Goal: Contribute content: Add original content to the website for others to see

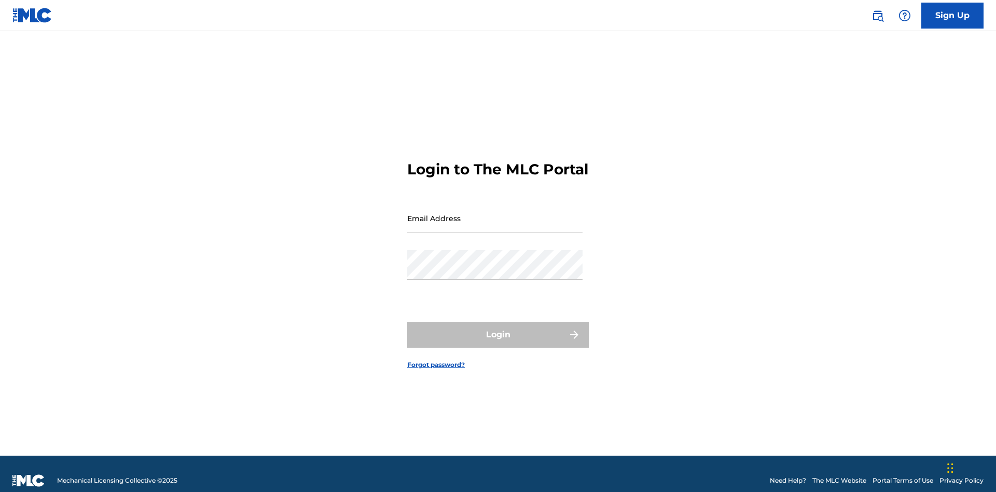
scroll to position [13, 0]
click at [495, 213] on input "Email Address" at bounding box center [494, 218] width 175 height 30
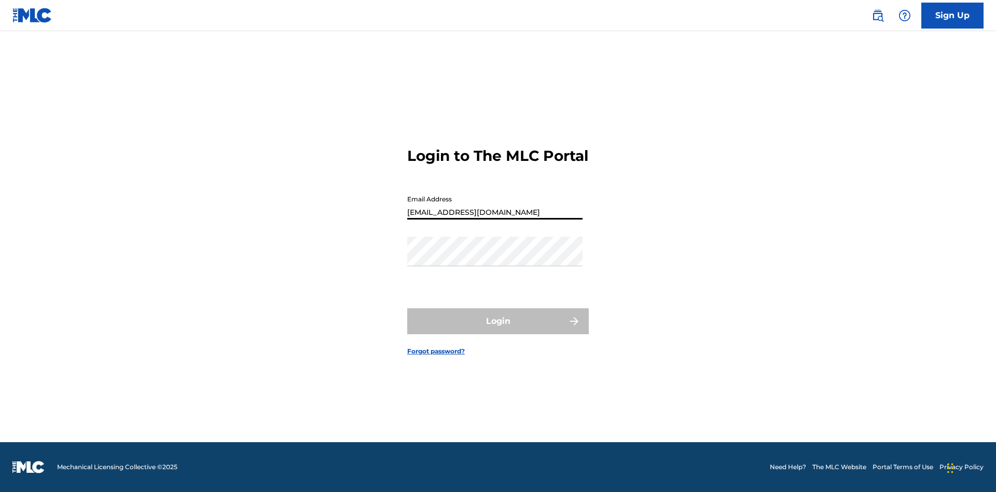
type input "[EMAIL_ADDRESS][DOMAIN_NAME]"
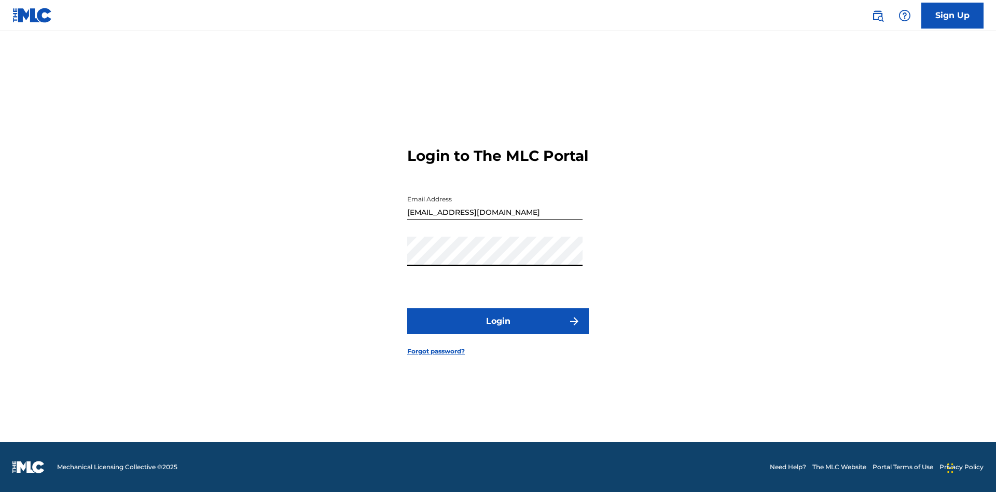
click at [498, 330] on button "Login" at bounding box center [498, 321] width 182 height 26
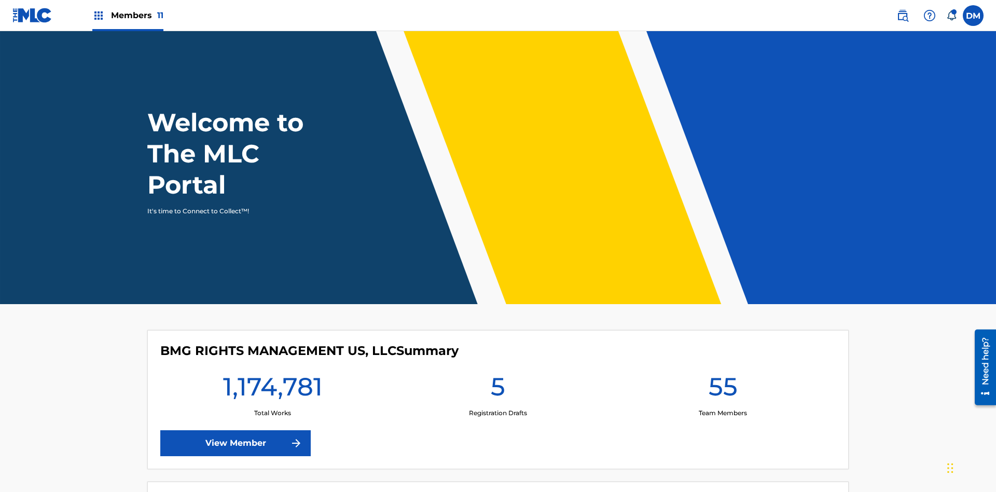
click at [128, 15] on span "Members 11" at bounding box center [137, 15] width 52 height 12
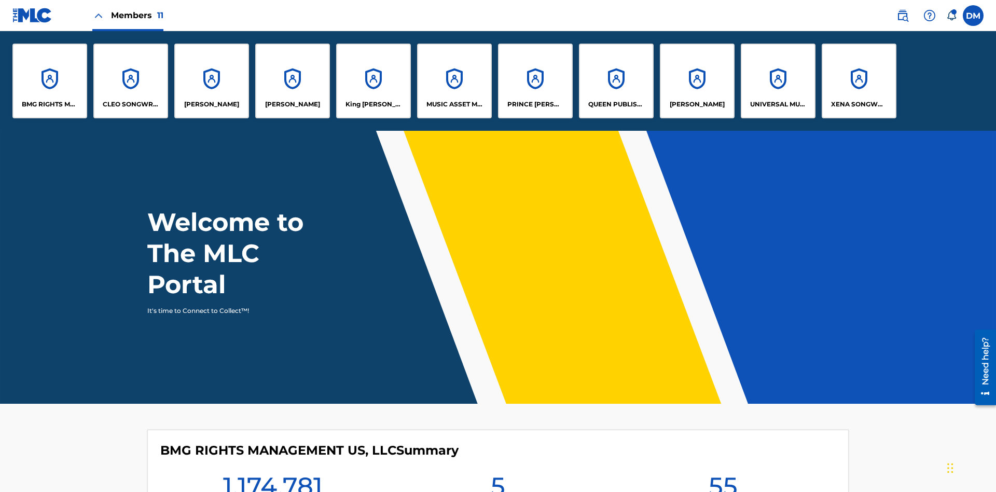
click at [778, 104] on p "UNIVERSAL MUSIC PUB GROUP" at bounding box center [778, 104] width 57 height 9
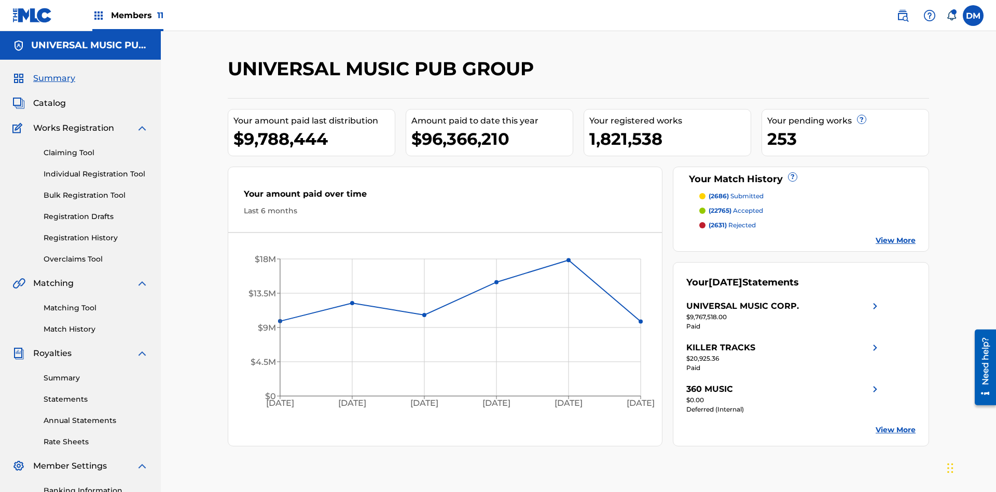
click at [96, 169] on link "Individual Registration Tool" at bounding box center [96, 174] width 105 height 11
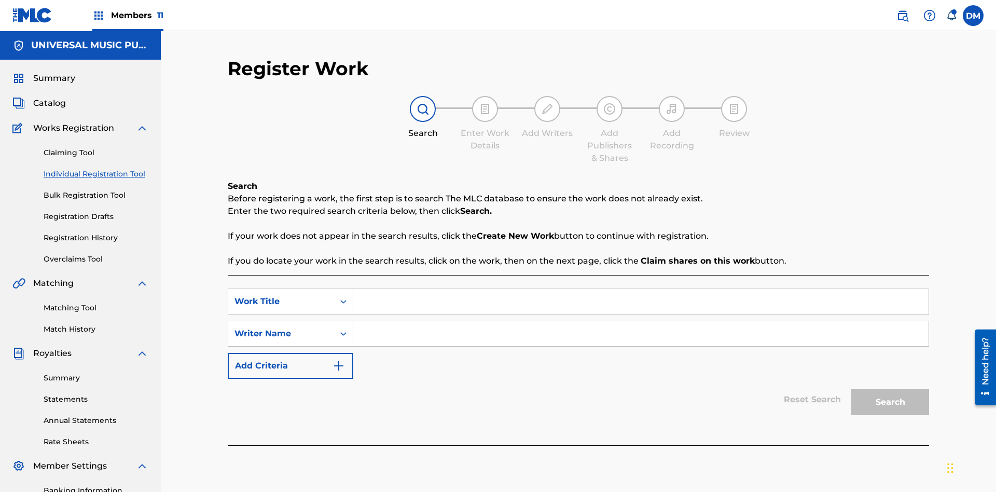
click at [641, 289] on input "Search Form" at bounding box center [640, 301] width 575 height 25
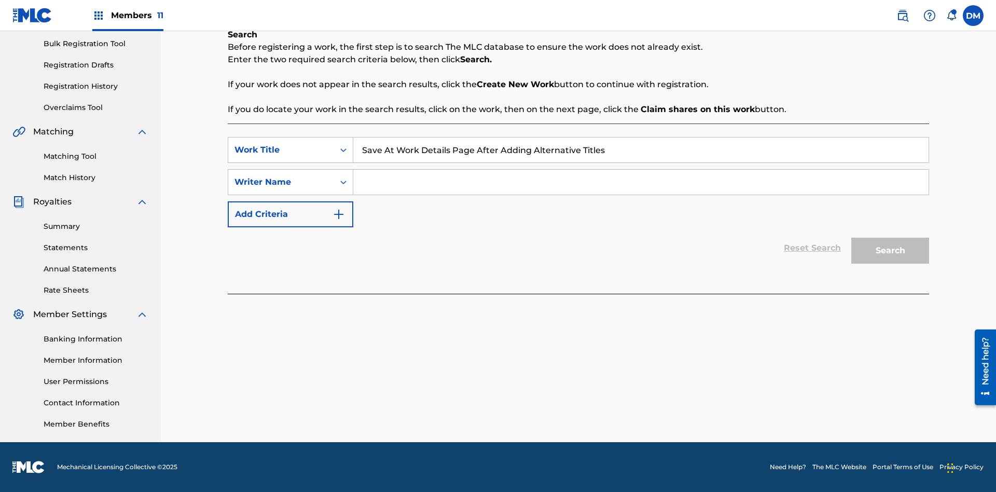
type input "Save At Work Details Page After Adding Alternative Titles"
click at [641, 182] on input "Search Form" at bounding box center [640, 182] width 575 height 25
type input "QWERTYUIOP"
click at [890, 251] on button "Search" at bounding box center [890, 251] width 78 height 26
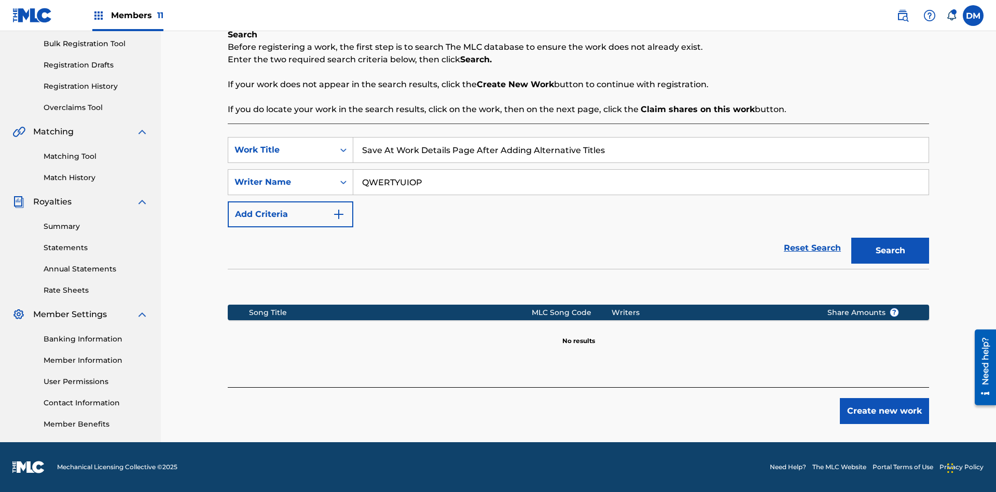
click at [884, 411] on button "Create new work" at bounding box center [884, 411] width 89 height 26
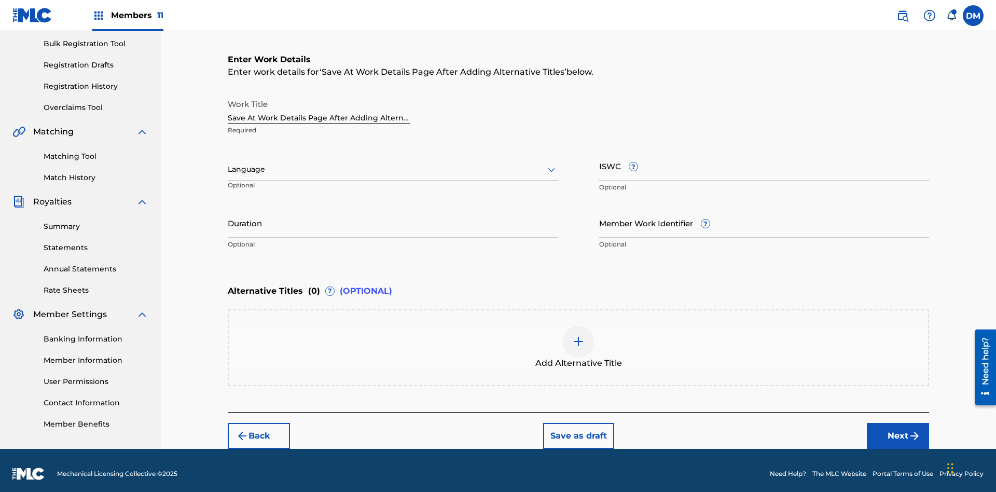
click at [393, 216] on input "Duration" at bounding box center [393, 223] width 330 height 30
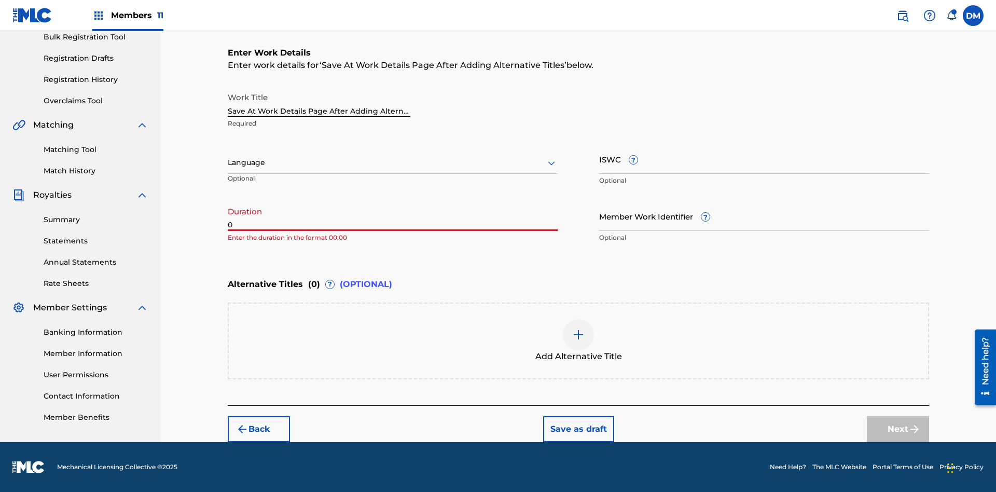
click at [393, 216] on input "0" at bounding box center [393, 216] width 330 height 30
type input "00:00"
click at [551, 163] on icon at bounding box center [551, 163] width 12 height 12
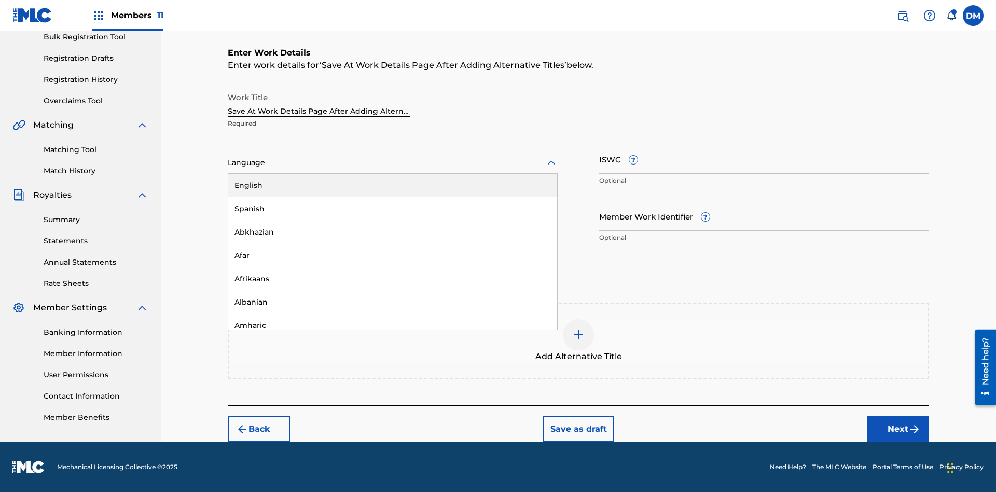
click at [393, 255] on div "Afar" at bounding box center [392, 255] width 329 height 23
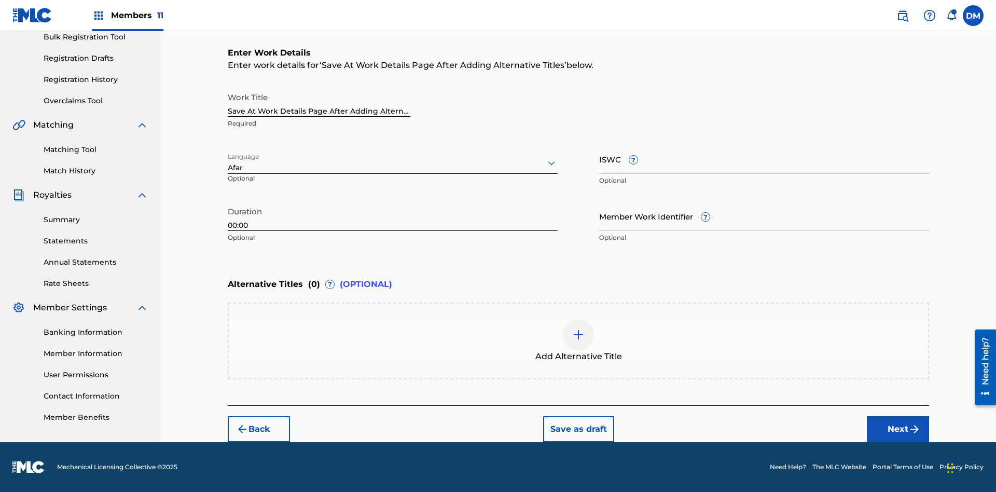
click at [764, 216] on input "Member Work Identifier ?" at bounding box center [764, 216] width 330 height 30
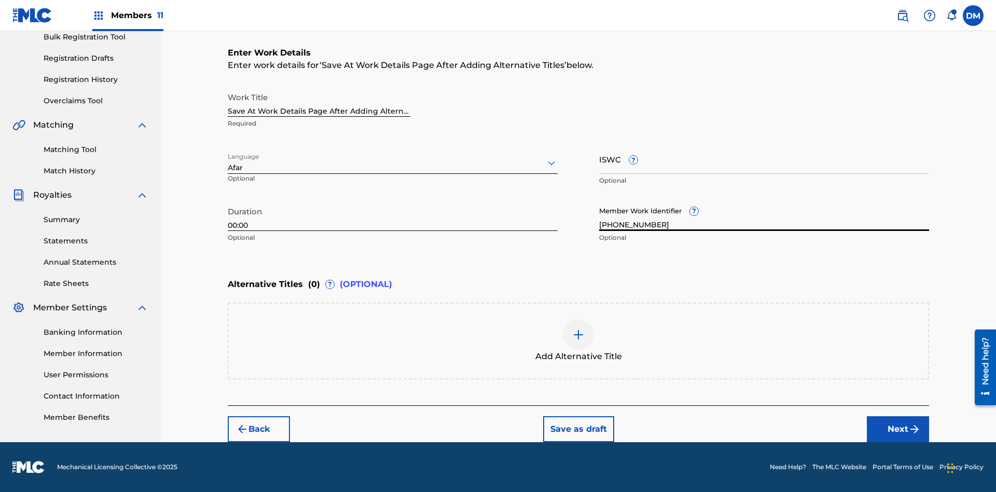
type input "2025.08.21.04"
click at [764, 159] on input "ISWC ?" at bounding box center [764, 159] width 330 height 30
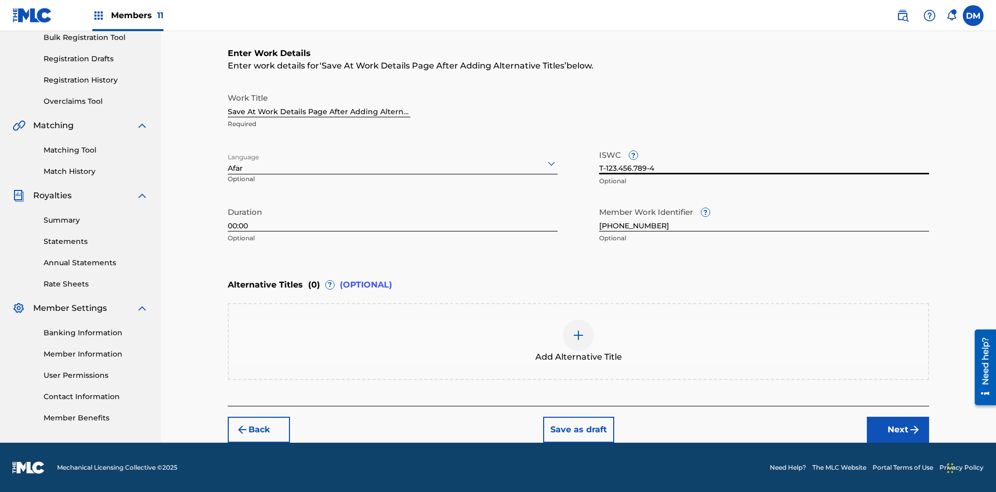
type input "T-123.456.789-4"
click at [578, 340] on img at bounding box center [578, 335] width 12 height 12
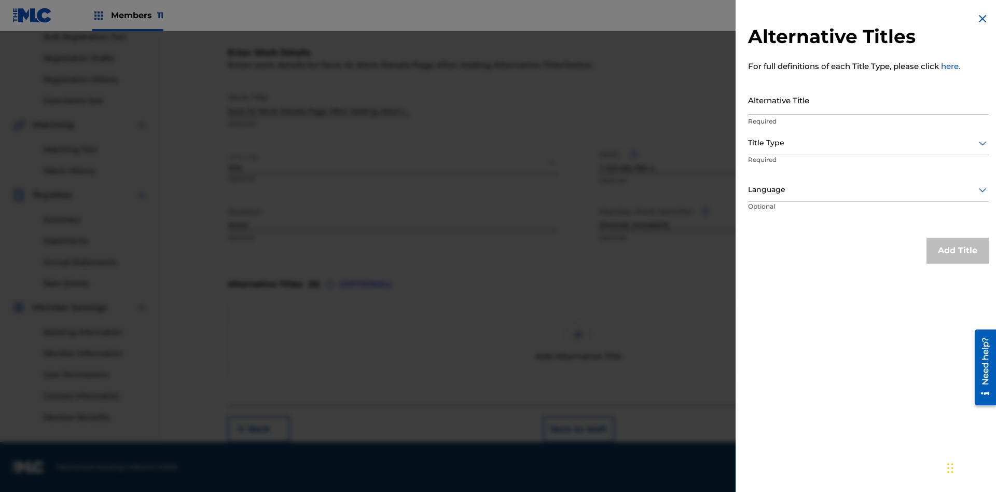
click at [868, 100] on input "Alternative Title" at bounding box center [868, 100] width 241 height 30
type input "Alt Title"
click at [868, 143] on div at bounding box center [868, 142] width 241 height 13
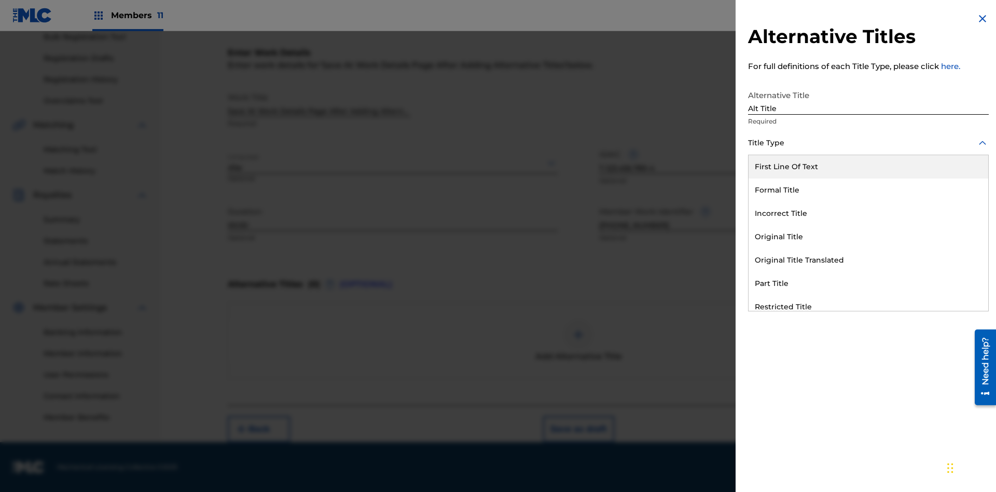
click at [868, 237] on div "Original Title" at bounding box center [869, 236] width 240 height 23
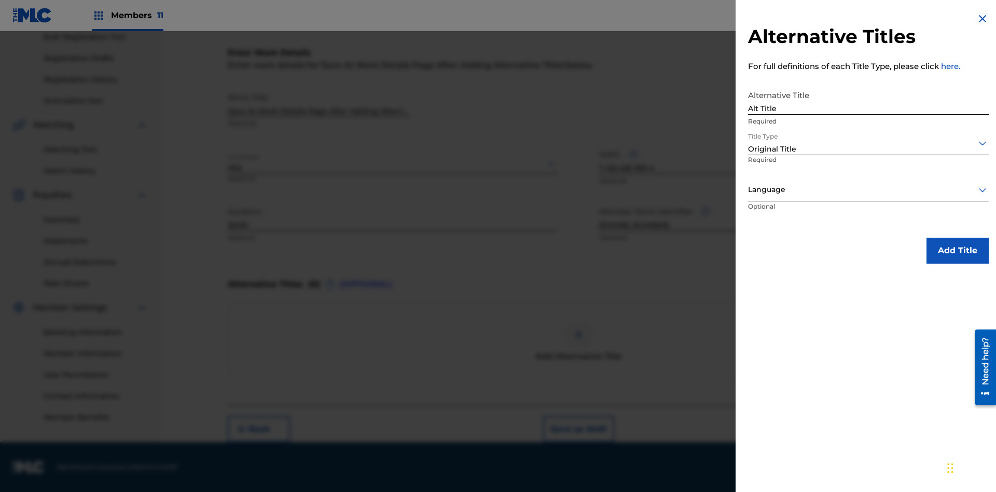
click at [868, 189] on div at bounding box center [868, 189] width 241 height 13
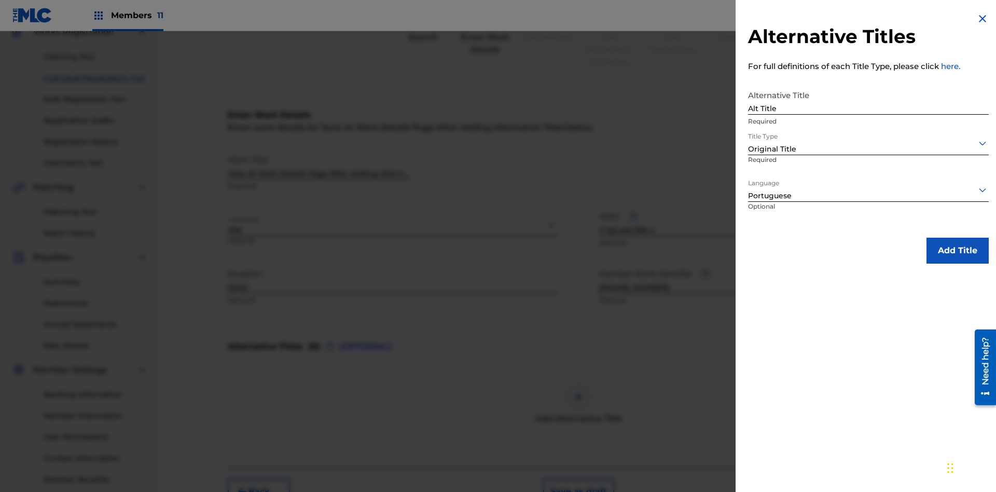
click at [958, 250] on button "Add Title" at bounding box center [958, 251] width 62 height 26
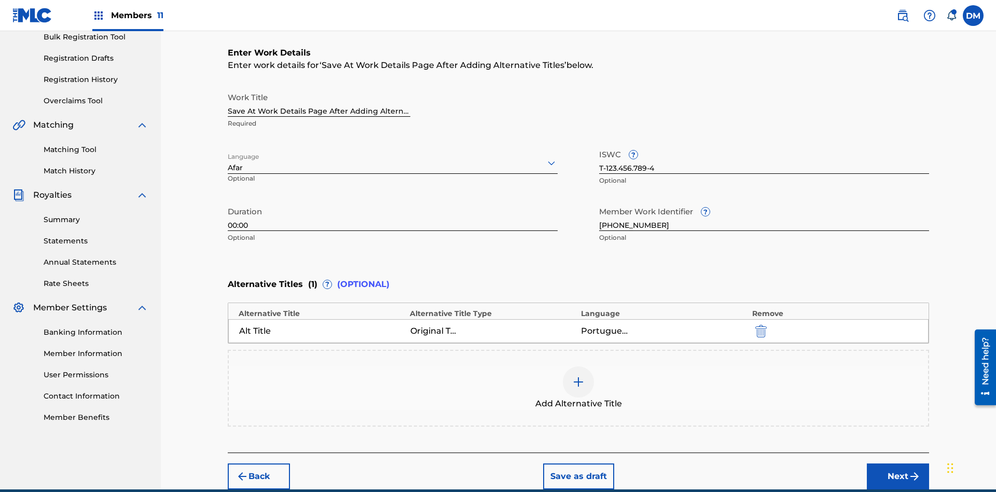
scroll to position [205, 0]
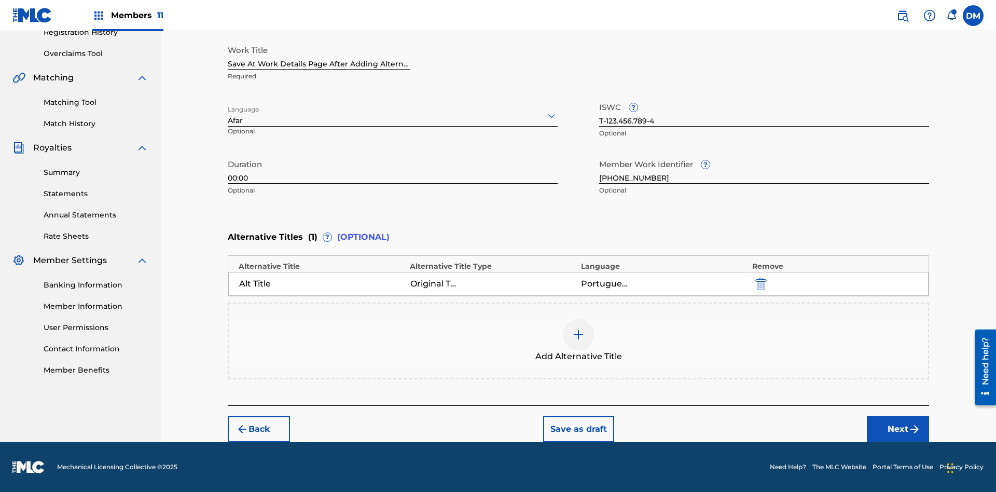
click at [578, 429] on button "Save as draft" at bounding box center [578, 429] width 71 height 26
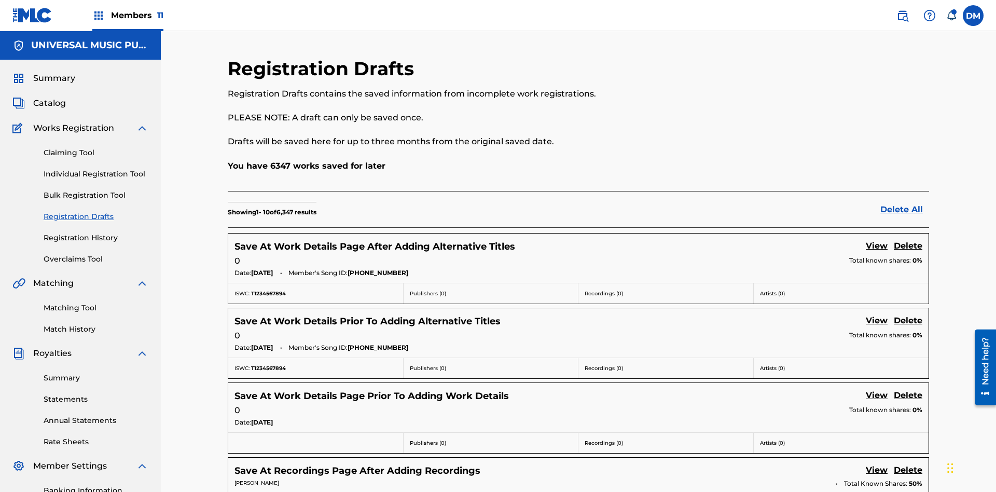
click at [877, 240] on link "View" at bounding box center [877, 247] width 22 height 14
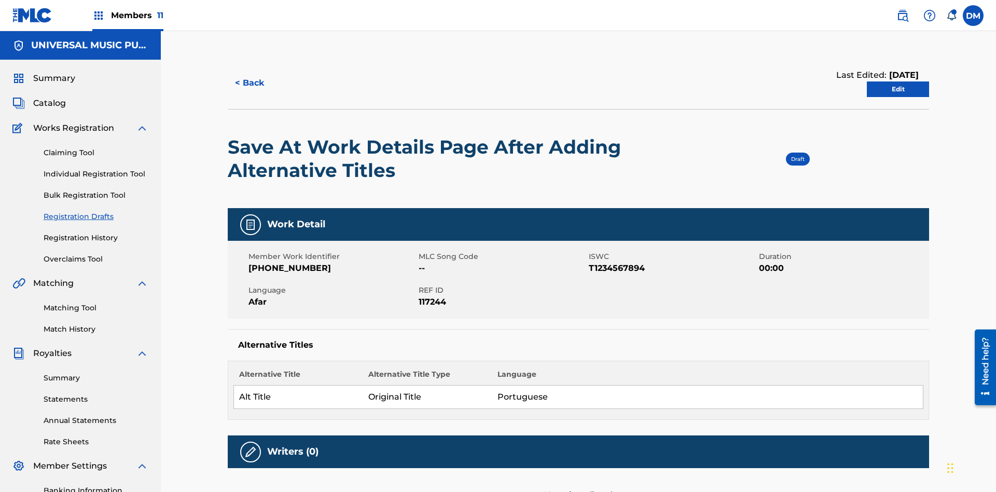
click at [898, 81] on link "Edit" at bounding box center [898, 89] width 62 height 16
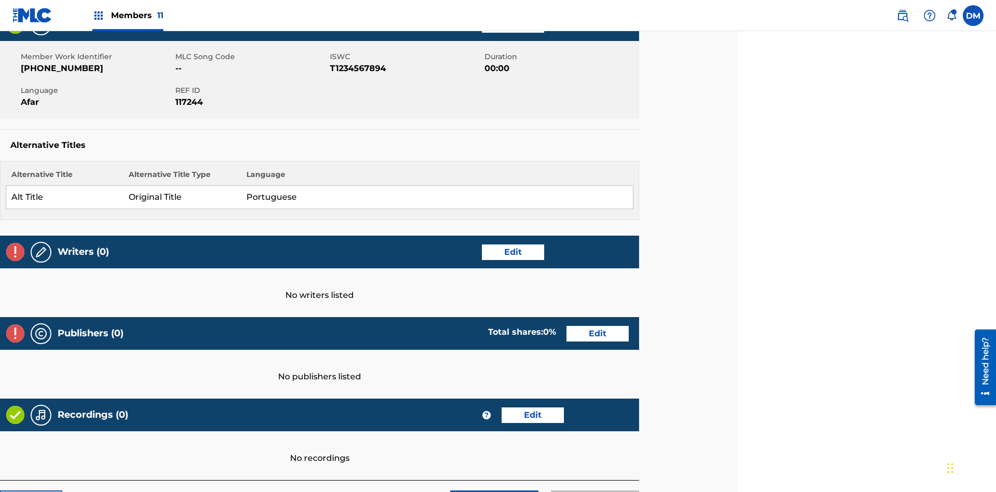
scroll to position [253, 259]
